Goal: Task Accomplishment & Management: Manage account settings

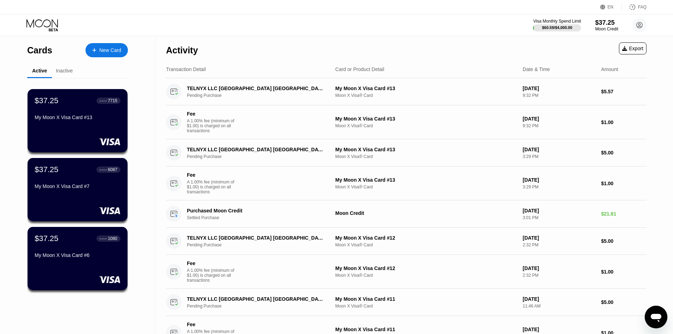
click at [61, 71] on div "Inactive" at bounding box center [64, 71] width 17 height 6
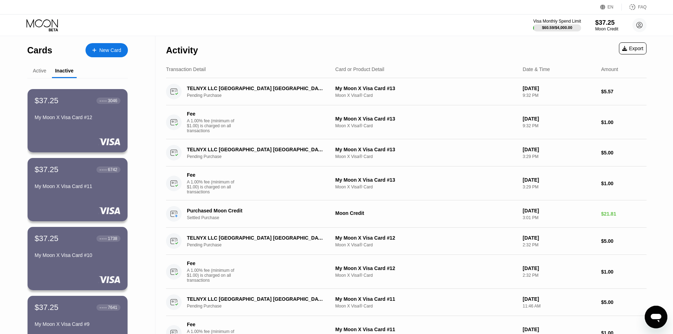
click at [33, 73] on div "Active" at bounding box center [39, 71] width 13 height 6
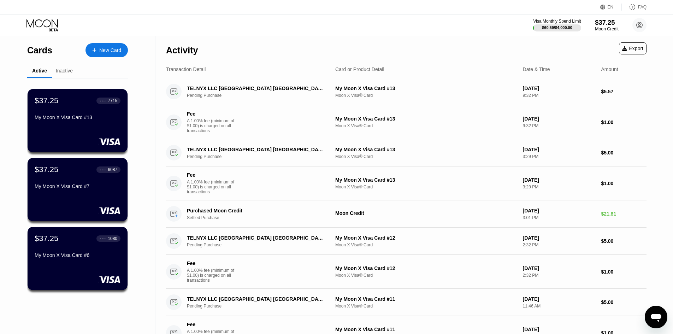
click at [501, 23] on div "$37.25" at bounding box center [607, 22] width 24 height 7
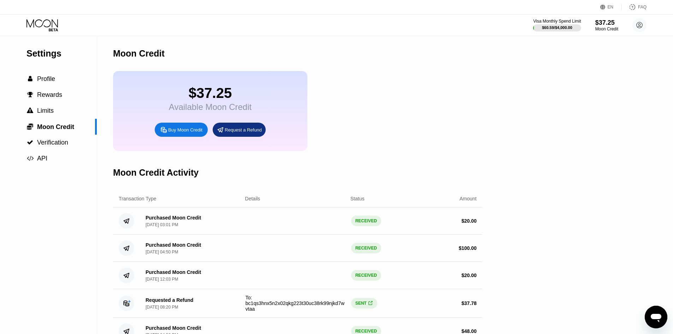
click at [40, 21] on icon at bounding box center [42, 25] width 33 height 12
